Goal: Find specific page/section: Find specific page/section

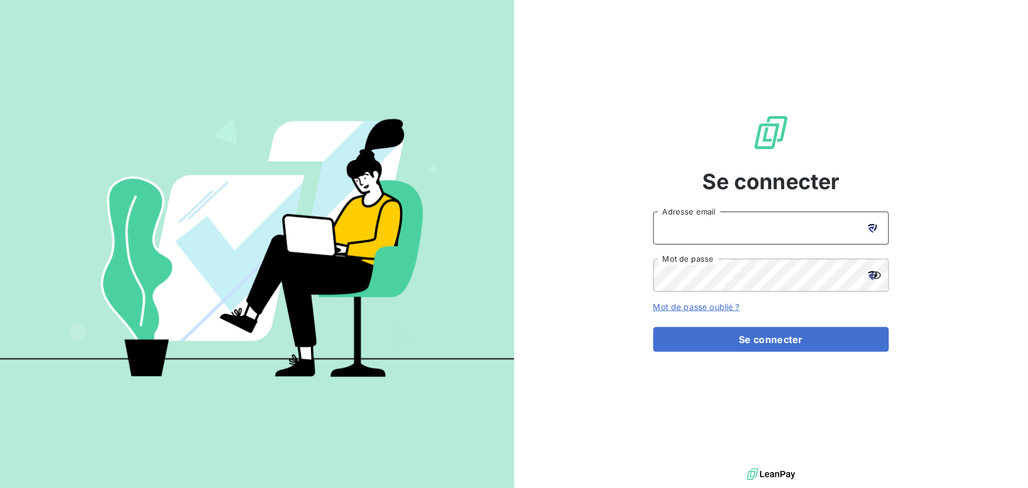
click at [769, 233] on input "Adresse email" at bounding box center [771, 227] width 236 height 33
click at [872, 228] on icon at bounding box center [871, 229] width 6 height 6
type input "[EMAIL_ADDRESS][DOMAIN_NAME]"
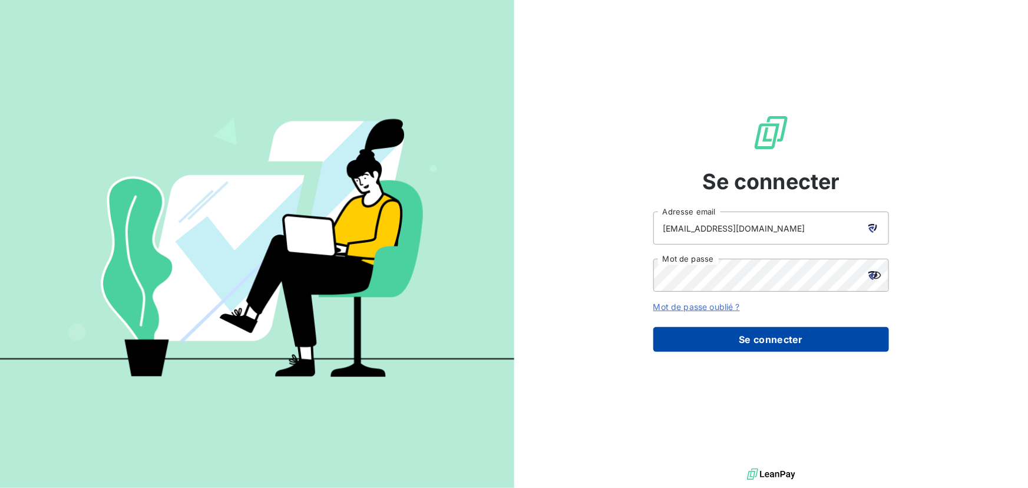
click at [791, 342] on button "Se connecter" at bounding box center [771, 339] width 236 height 25
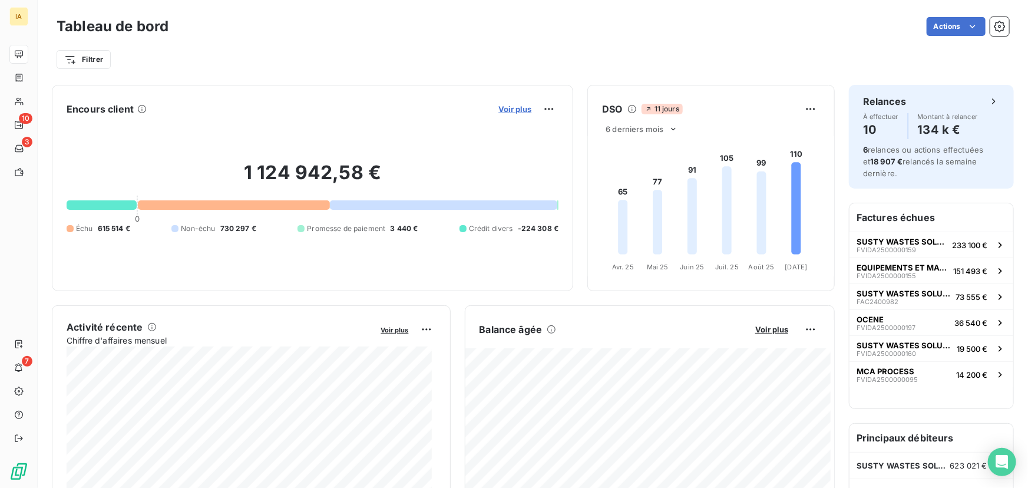
click at [498, 110] on span "Voir plus" at bounding box center [514, 108] width 33 height 9
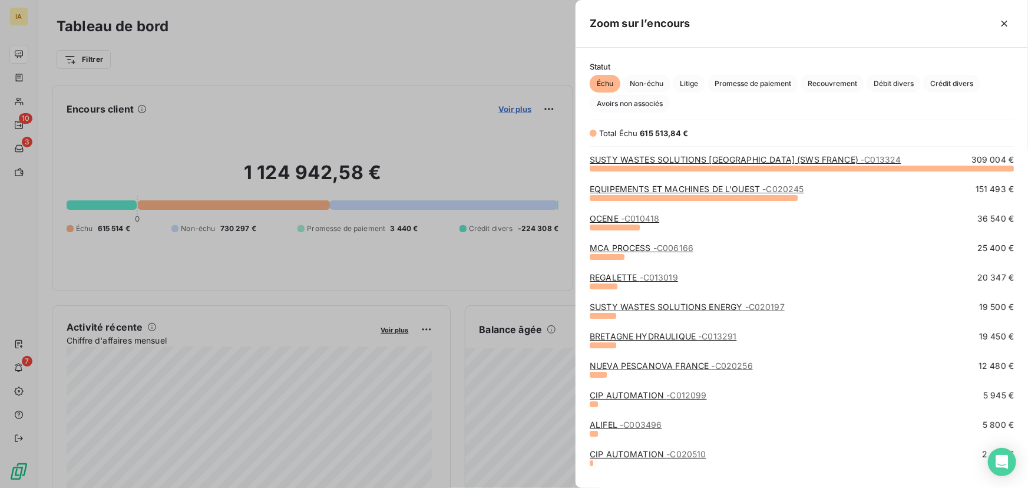
scroll to position [312, 444]
click at [697, 193] on link "EQUIPEMENTS ET MACHINES DE L'OUEST - C020245" at bounding box center [697, 189] width 214 height 10
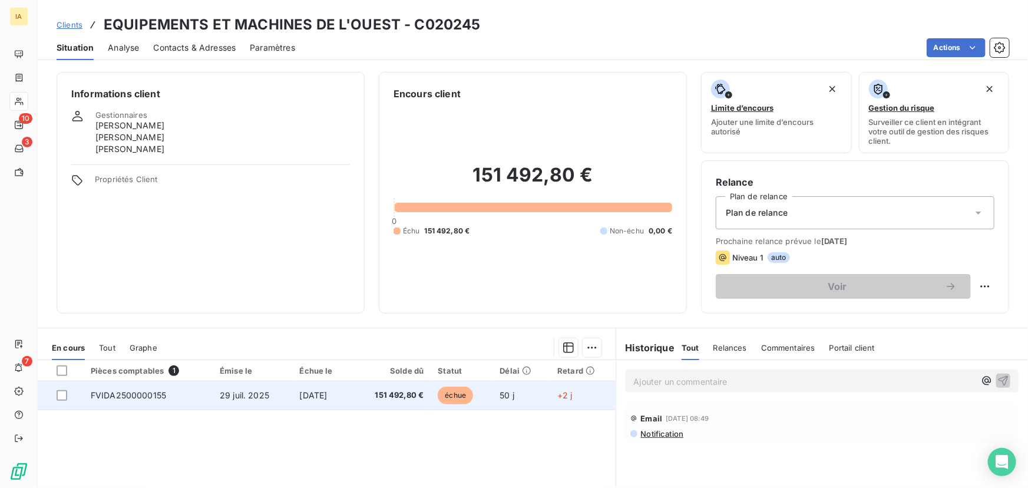
click at [406, 401] on td "151 492,80 €" at bounding box center [391, 395] width 79 height 28
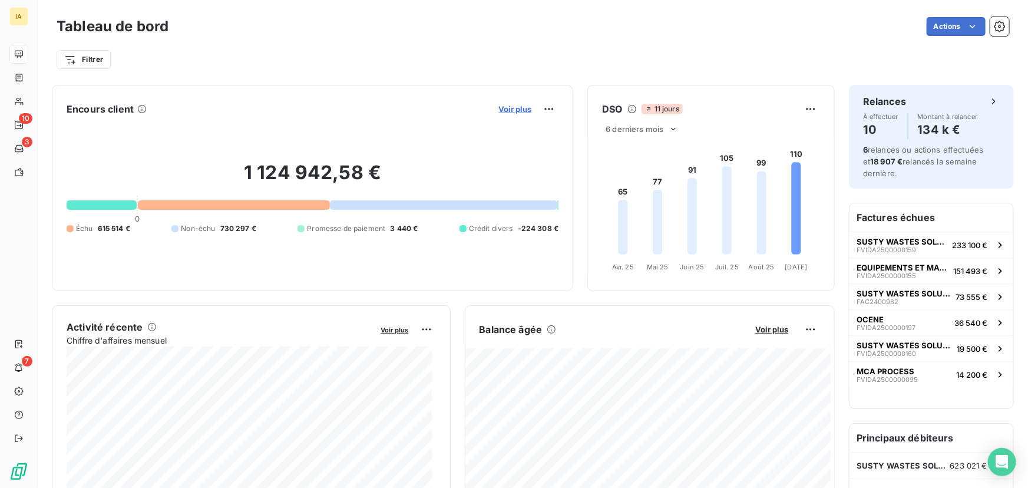
click at [512, 110] on span "Voir plus" at bounding box center [514, 108] width 33 height 9
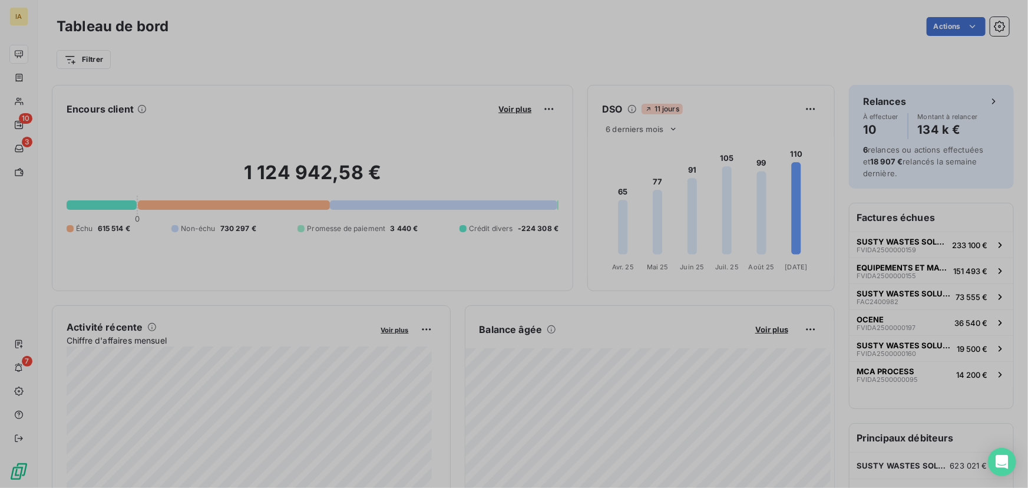
scroll to position [8, 8]
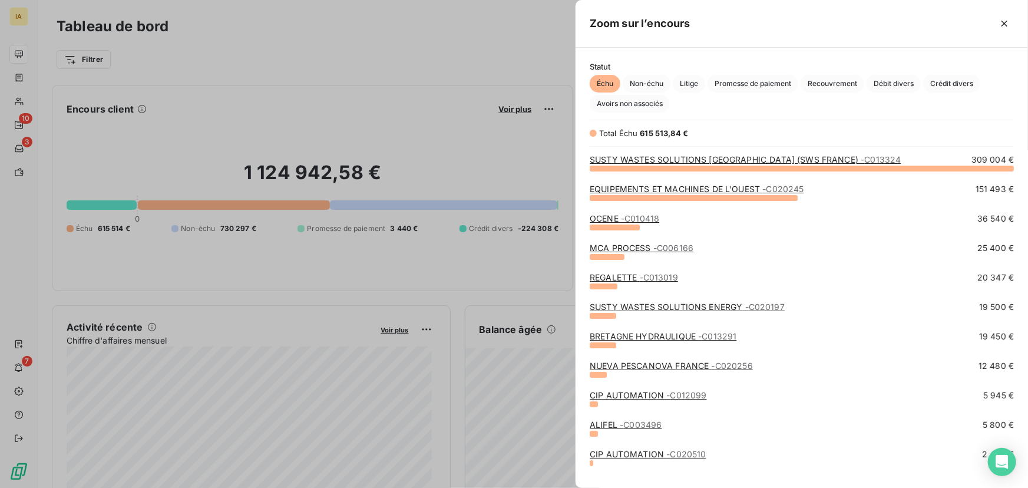
click at [854, 191] on div "EQUIPEMENTS ET MACHINES DE L'OUEST - C020245 151 493 €" at bounding box center [802, 189] width 424 height 12
click at [779, 194] on div "EQUIPEMENTS ET MACHINES DE L'OUEST - C020245" at bounding box center [697, 189] width 214 height 12
click at [776, 189] on span "- C020245" at bounding box center [782, 189] width 41 height 10
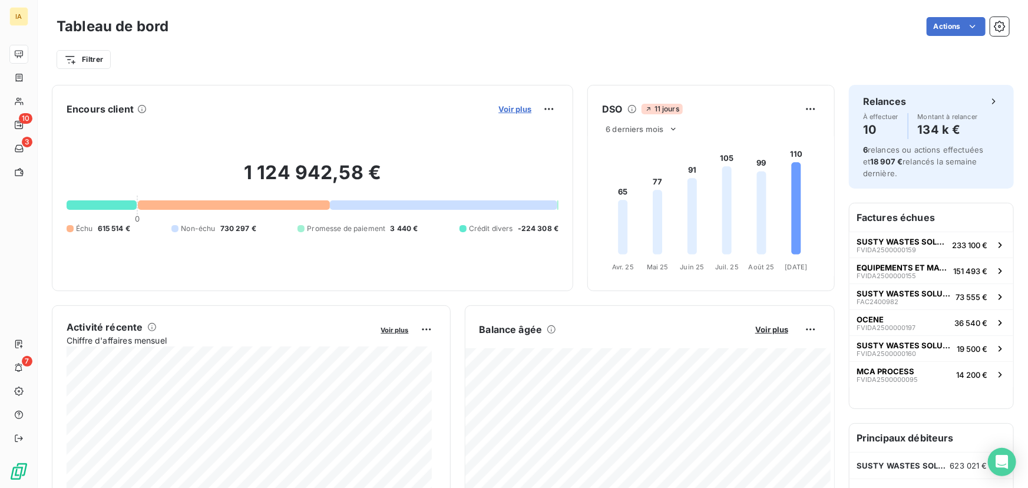
click at [508, 105] on span "Voir plus" at bounding box center [514, 108] width 33 height 9
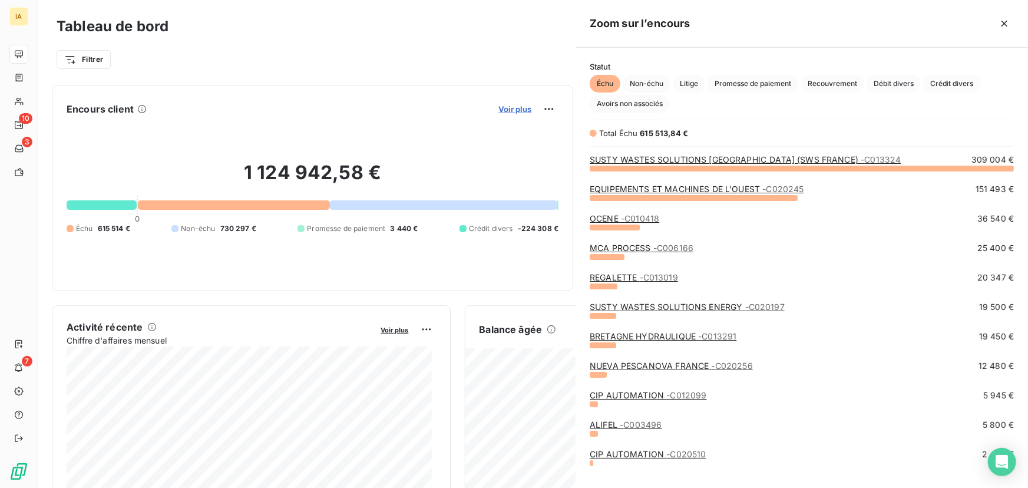
scroll to position [479, 444]
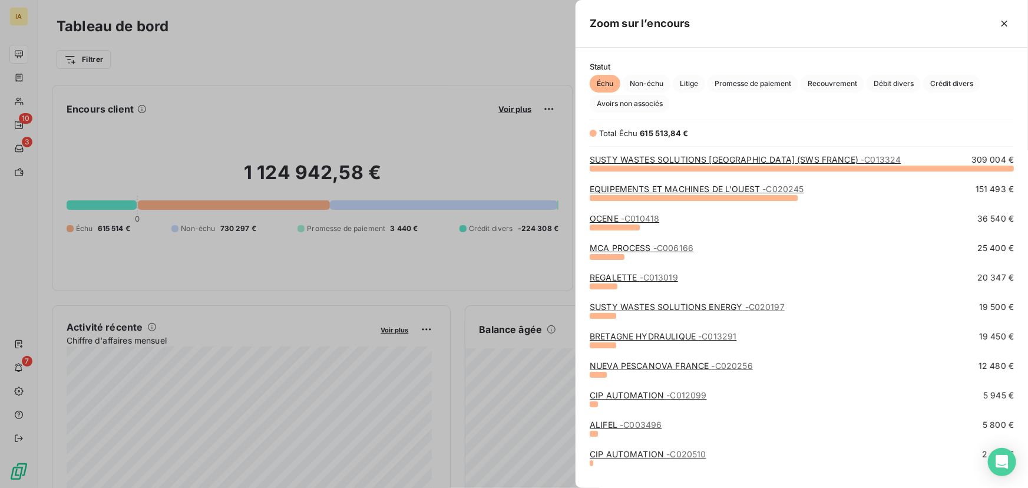
click at [620, 224] on div "OCENE - C010418" at bounding box center [625, 219] width 70 height 12
click at [621, 217] on span "- C010418" at bounding box center [640, 218] width 38 height 10
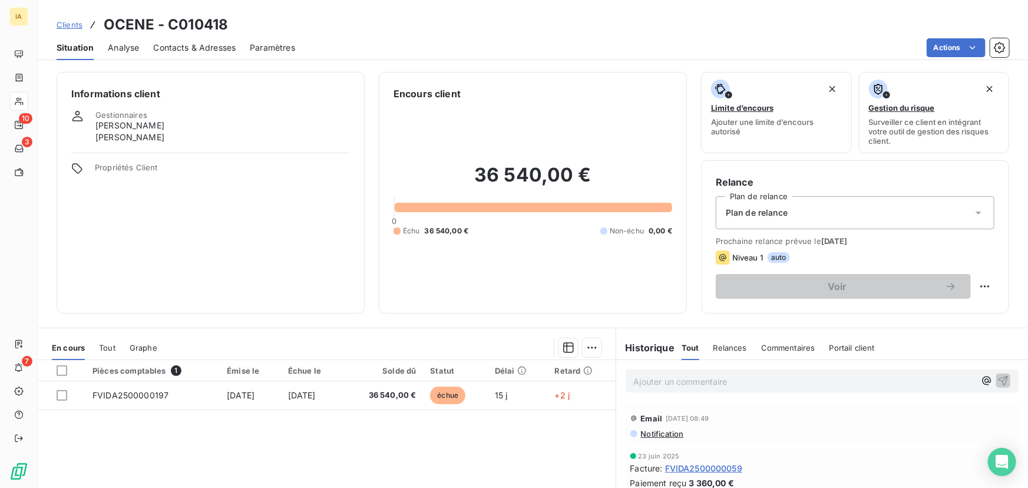
scroll to position [53, 0]
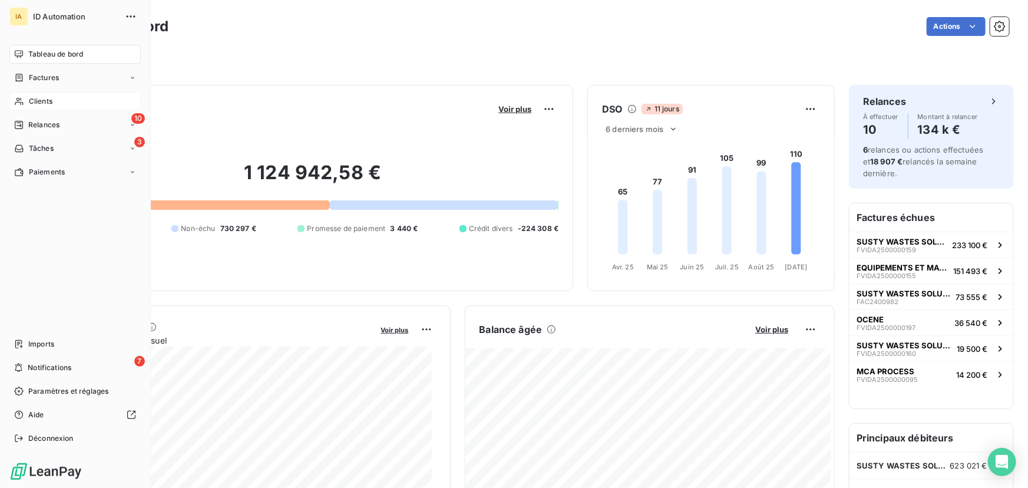
click at [62, 100] on div "Clients" at bounding box center [74, 101] width 131 height 19
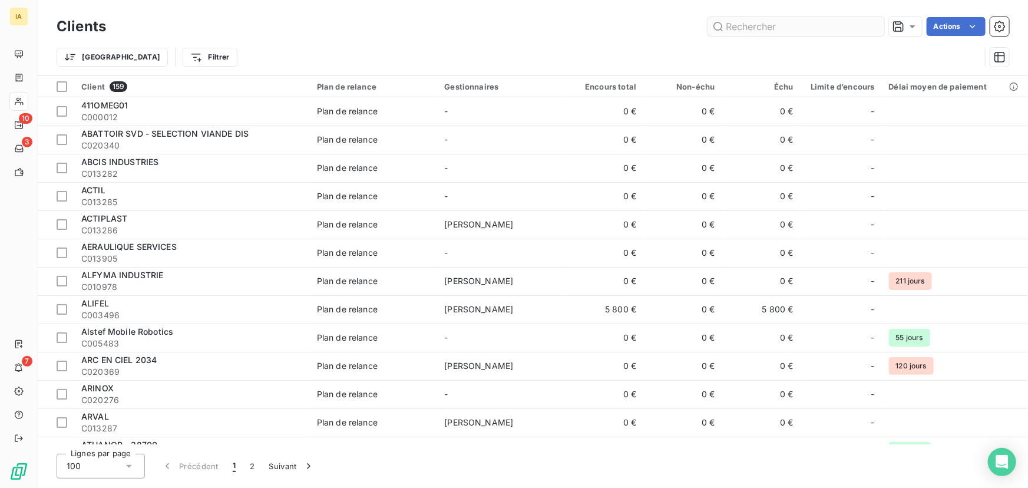
click at [740, 30] on input "text" at bounding box center [795, 26] width 177 height 19
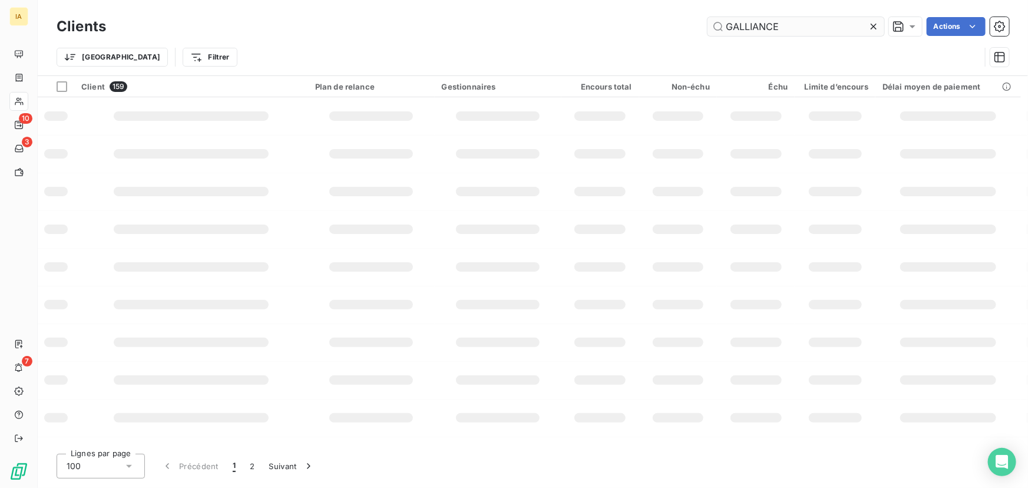
type input "GALLIANCE"
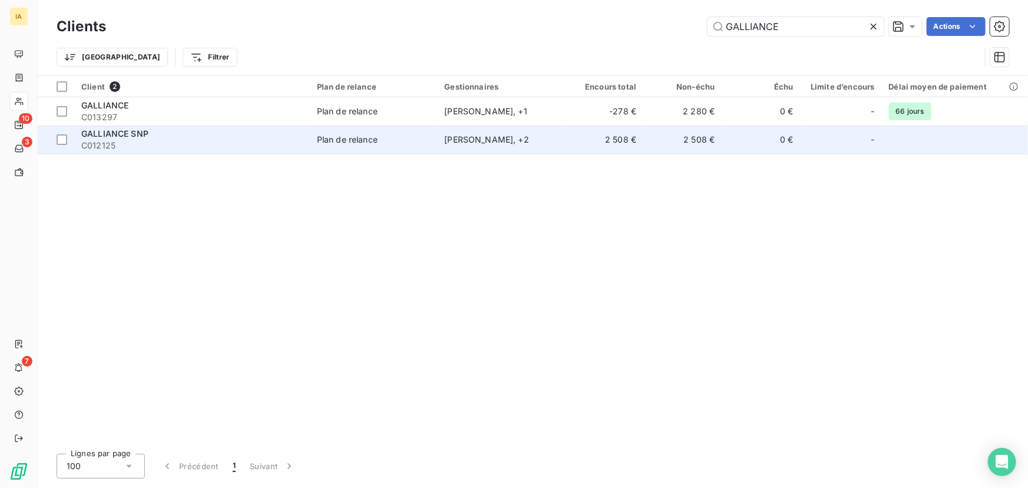
click at [256, 135] on div "GALLIANCE SNP" at bounding box center [191, 134] width 221 height 12
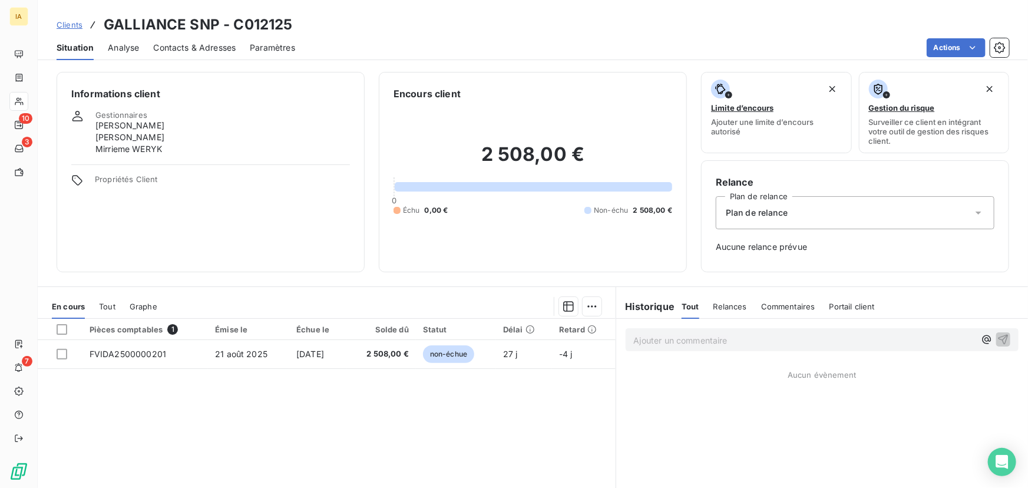
click at [113, 302] on span "Tout" at bounding box center [107, 306] width 16 height 9
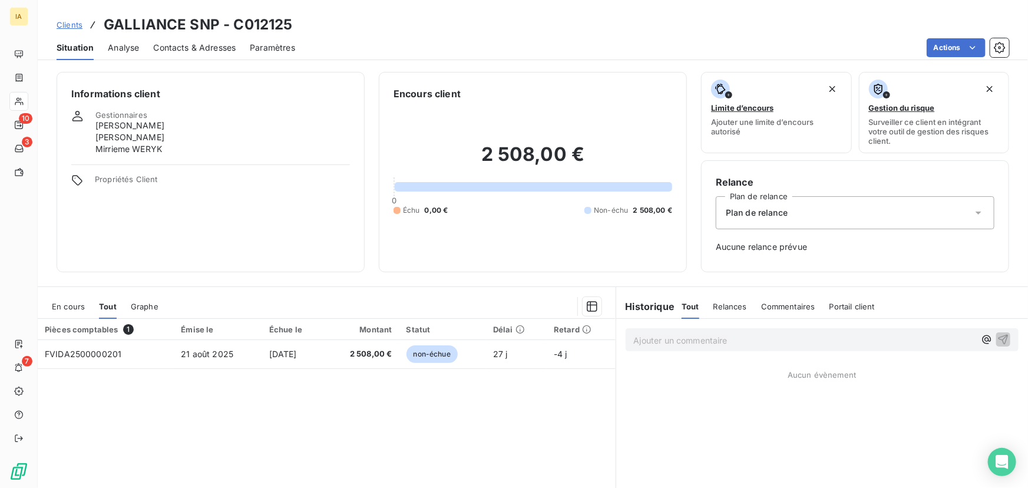
click at [71, 302] on span "En cours" at bounding box center [68, 306] width 33 height 9
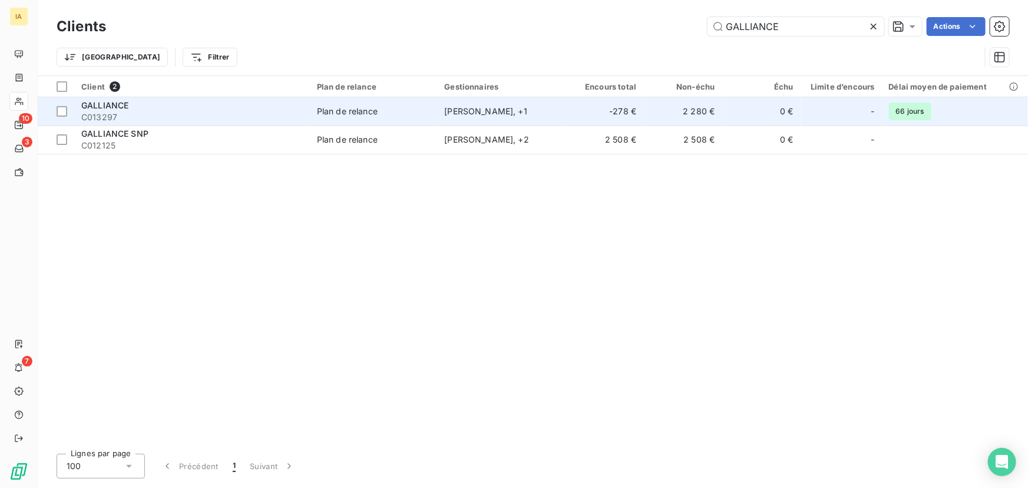
click at [518, 105] on div "[PERSON_NAME] , + 1" at bounding box center [501, 111] width 114 height 12
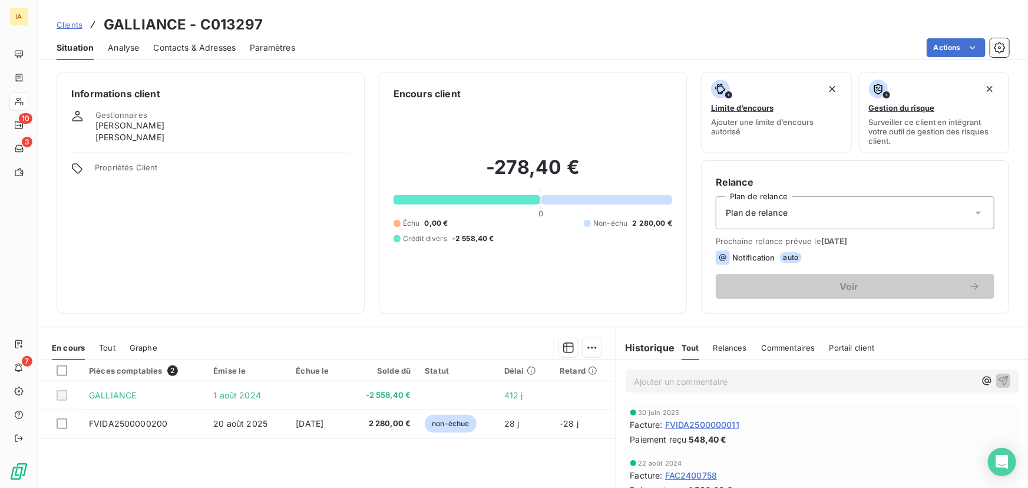
click at [113, 348] on span "Tout" at bounding box center [107, 347] width 16 height 9
